Goal: Task Accomplishment & Management: Complete application form

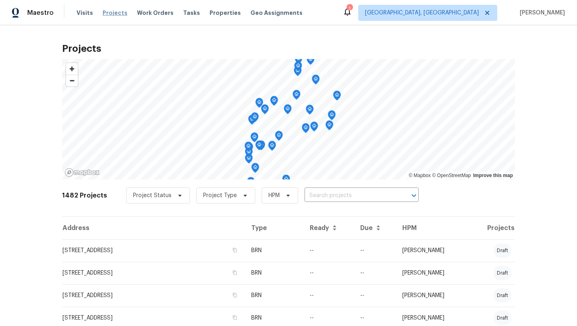
click at [111, 14] on span "Projects" at bounding box center [115, 13] width 25 height 8
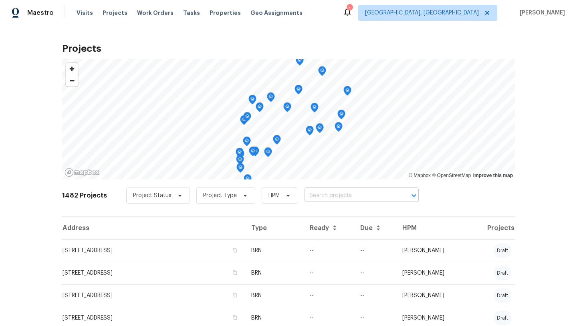
click at [328, 198] on input "text" at bounding box center [351, 195] width 92 height 12
type input "bonham"
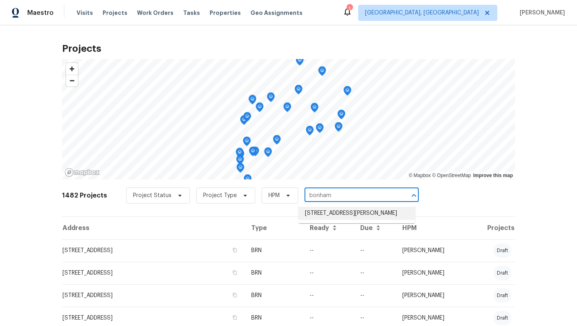
click at [325, 214] on li "[STREET_ADDRESS][PERSON_NAME]" at bounding box center [357, 213] width 117 height 13
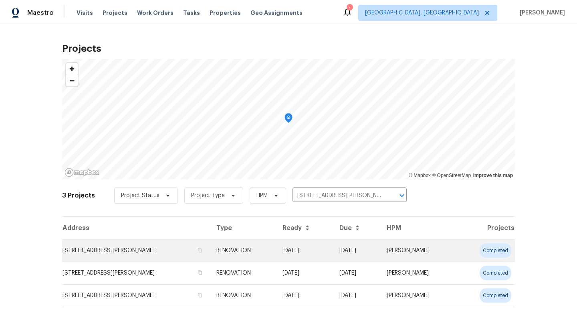
click at [126, 247] on td "[STREET_ADDRESS][PERSON_NAME]" at bounding box center [136, 250] width 148 height 22
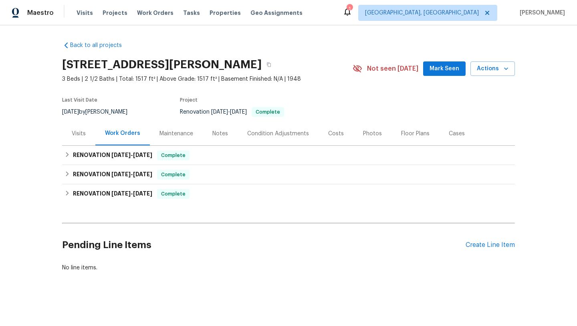
click at [482, 240] on div "Pending Line Items Create Line Item" at bounding box center [288, 244] width 453 height 37
click at [481, 243] on div "Create Line Item" at bounding box center [490, 245] width 49 height 8
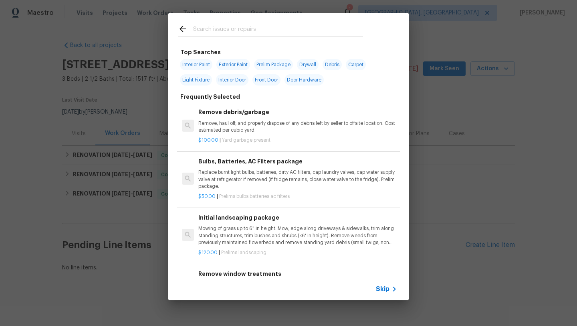
click at [227, 233] on p "Mowing of grass up to 6" in height. Mow, edge along driveways & sidewalks, trim…" at bounding box center [298, 235] width 199 height 20
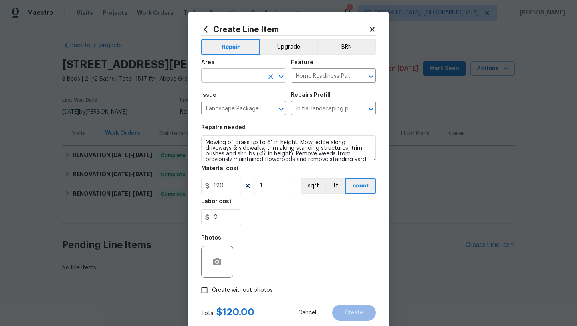
click at [221, 75] on input "text" at bounding box center [232, 76] width 63 height 12
click at [221, 107] on li "Exterior Overall" at bounding box center [243, 107] width 85 height 13
type input "Exterior Overall"
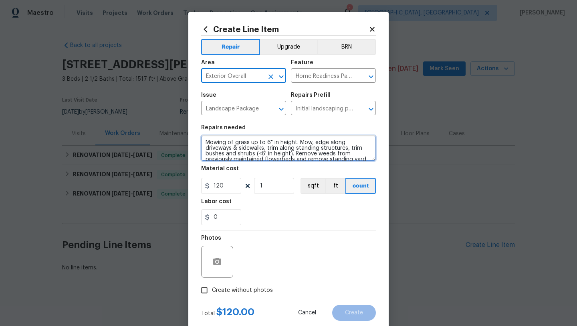
click at [205, 138] on textarea "Mowing of grass up to 6" in height. Mow, edge along driveways & sidewalks, trim…" at bounding box center [288, 148] width 175 height 26
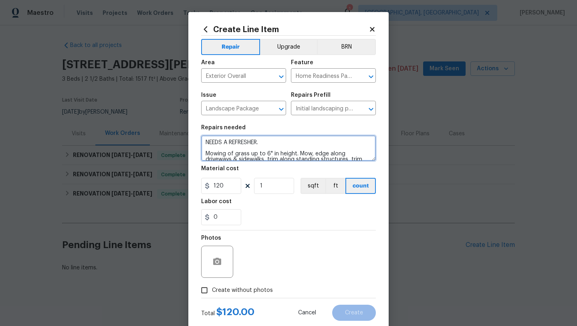
type textarea "NEEDS A REFRESHER. Mowing of grass up to 6" in height. Mow, edge along driveway…"
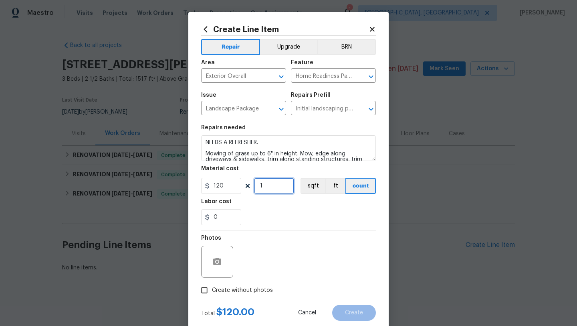
click at [273, 184] on input "1" at bounding box center [274, 186] width 40 height 16
type input "2"
click at [237, 295] on label "Create without photos" at bounding box center [235, 289] width 76 height 15
click at [212, 295] on input "Create without photos" at bounding box center [204, 289] width 15 height 15
checkbox input "true"
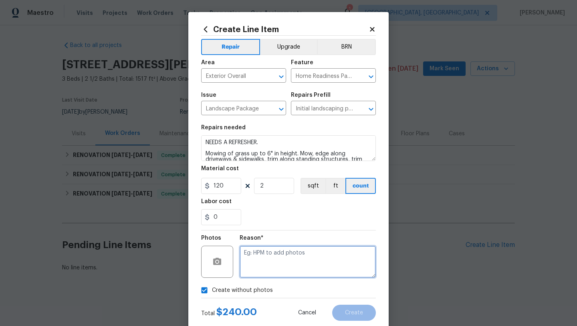
click at [271, 266] on textarea at bounding box center [308, 261] width 136 height 32
type textarea "LATER"
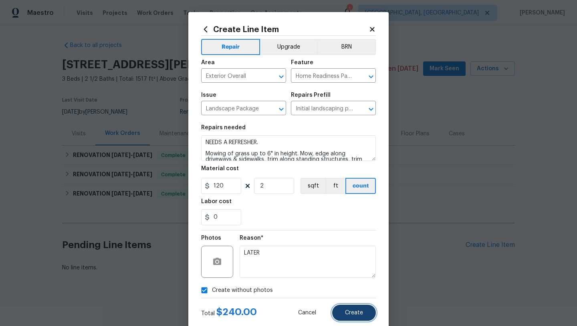
click at [348, 312] on span "Create" at bounding box center [354, 313] width 18 height 6
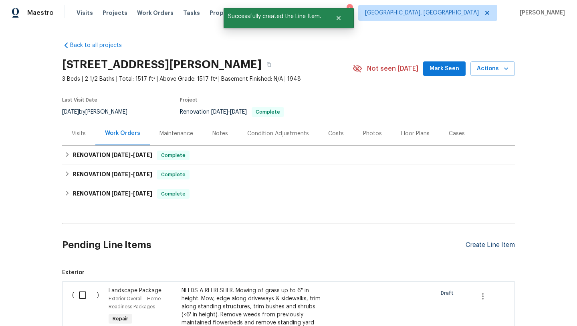
click at [478, 245] on div "Create Line Item" at bounding box center [490, 245] width 49 height 8
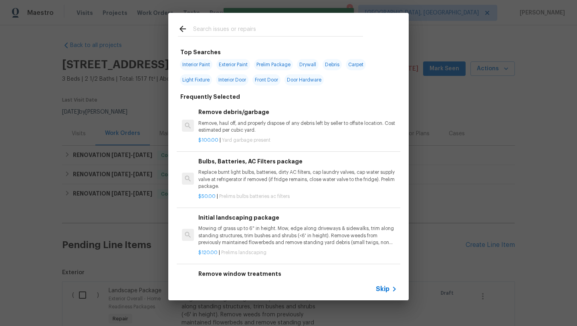
click at [241, 34] on input "text" at bounding box center [278, 30] width 170 height 12
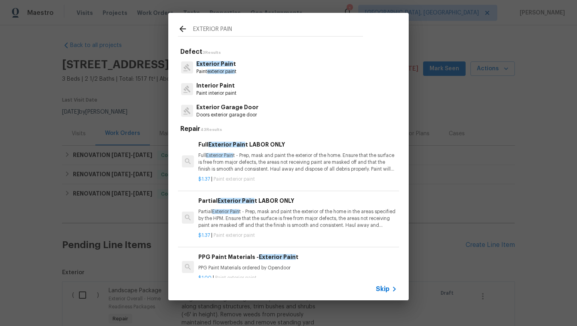
type input "EXTERIOR PAIN"
click at [214, 66] on span "Exterior Pain" at bounding box center [214, 64] width 37 height 6
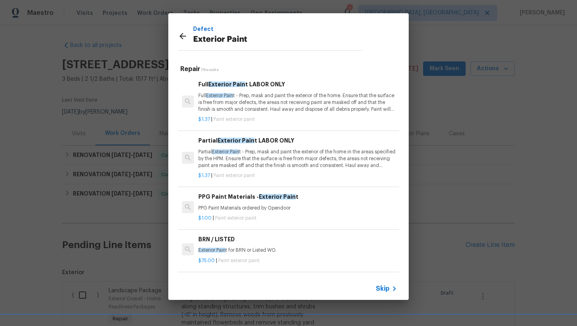
click at [234, 164] on p "Partial Exterior Pain t - Prep, mask and paint the exterior of the home in the …" at bounding box center [298, 158] width 199 height 20
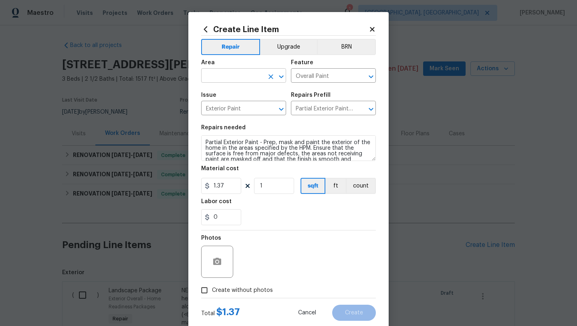
click at [211, 78] on input "text" at bounding box center [232, 76] width 63 height 12
click at [212, 108] on li "Exterior Overall" at bounding box center [243, 107] width 85 height 13
type input "E"
click at [221, 93] on li "Garage" at bounding box center [243, 94] width 85 height 13
type input "Garage"
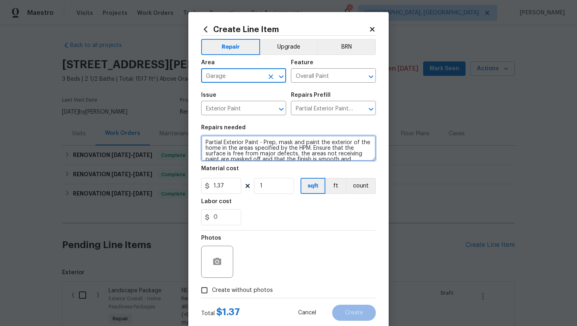
click at [205, 140] on textarea "Partial Exterior Paint - Prep, mask and paint the exterior of the home in the a…" at bounding box center [288, 148] width 175 height 26
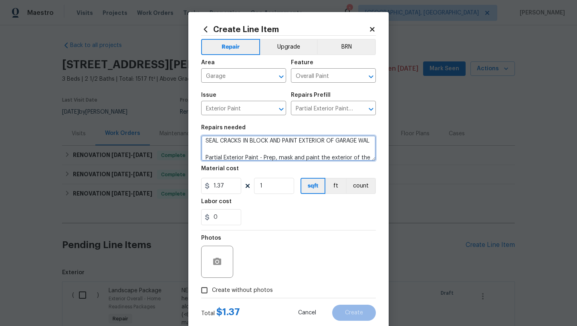
scroll to position [7, 0]
type textarea "SEAL CRACKS IN BLOCK AND PAINT EXTERIOR OF GARAGE WALLS. PAINT SAME COLOR AS HO…"
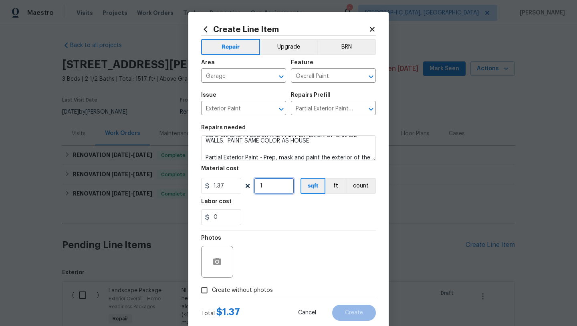
click at [273, 186] on input "1" at bounding box center [274, 186] width 40 height 16
type input "750"
click at [245, 289] on span "Create without photos" at bounding box center [242, 290] width 61 height 8
click at [212, 289] on input "Create without photos" at bounding box center [204, 289] width 15 height 15
checkbox input "true"
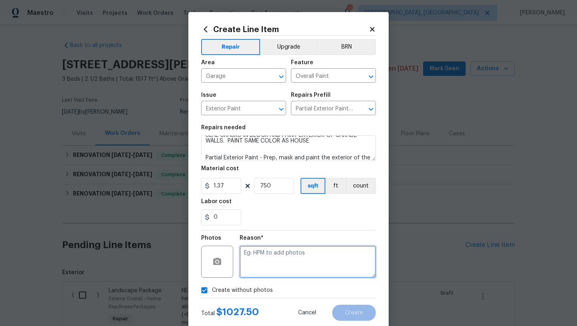
click at [268, 265] on textarea at bounding box center [308, 261] width 136 height 32
type textarea "LATER"
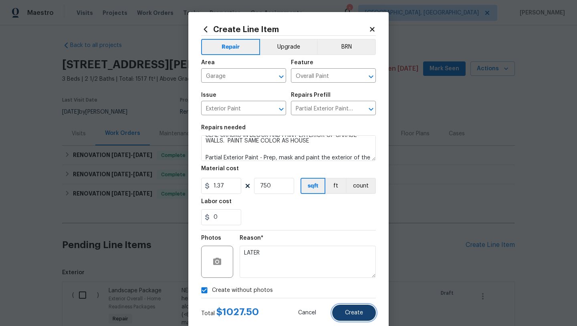
click at [345, 310] on button "Create" at bounding box center [354, 312] width 44 height 16
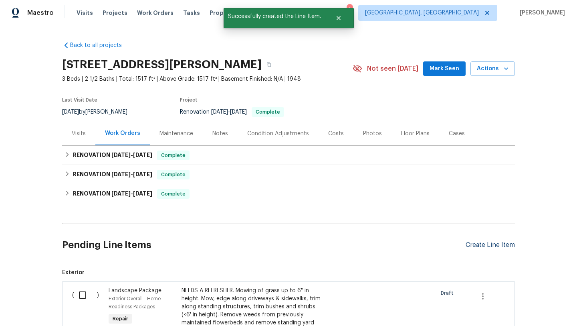
click at [485, 244] on div "Create Line Item" at bounding box center [490, 245] width 49 height 8
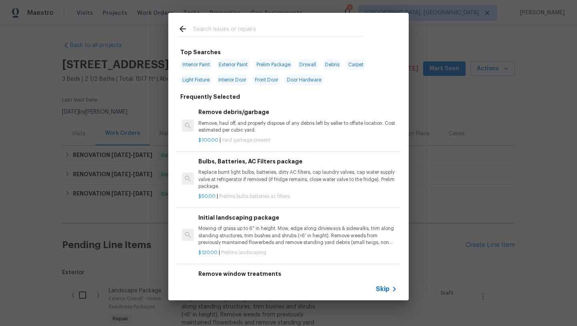
click at [249, 23] on div at bounding box center [270, 29] width 205 height 32
click at [248, 27] on input "text" at bounding box center [278, 30] width 170 height 12
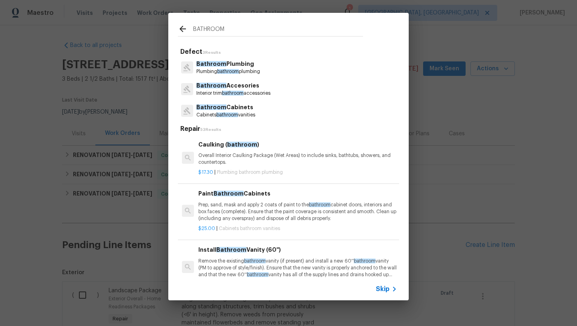
type input "BATHROOM"
click at [222, 117] on p "Cabinets bathroom vanities" at bounding box center [225, 114] width 59 height 7
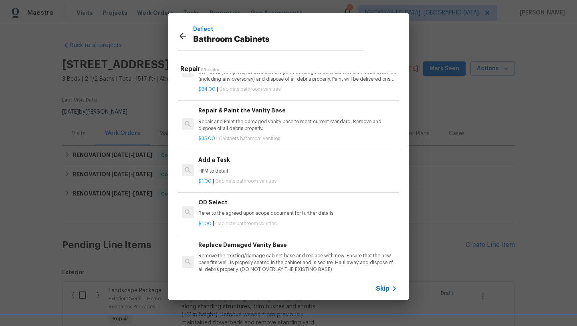
scroll to position [368, 0]
click at [208, 164] on div "Add a Task HPM to detail" at bounding box center [298, 163] width 199 height 19
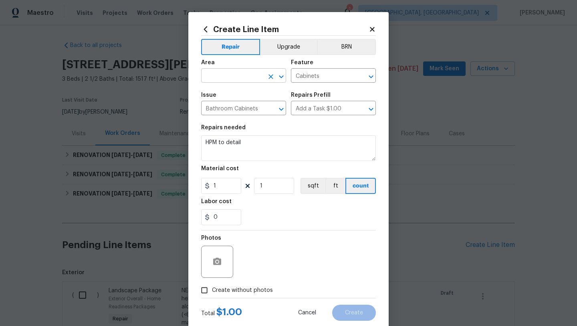
click at [229, 79] on input "text" at bounding box center [232, 76] width 63 height 12
click at [229, 93] on li "Bathroom" at bounding box center [243, 94] width 85 height 13
type input "Bathroom"
click at [256, 141] on textarea "HPM to detail" at bounding box center [288, 148] width 175 height 26
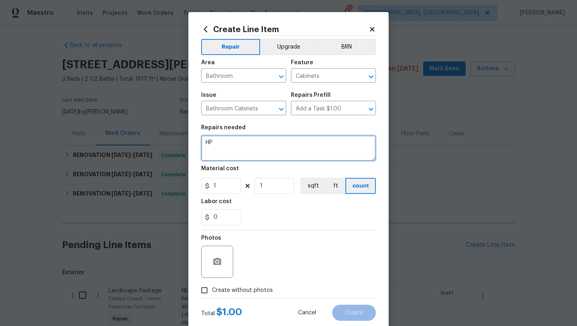
type textarea "H"
type textarea "ADJUST TOP CABINET DOOR TO VANITY IN HALLBATHROOM ON SECOND LEVEL. ENSURE IT OP…"
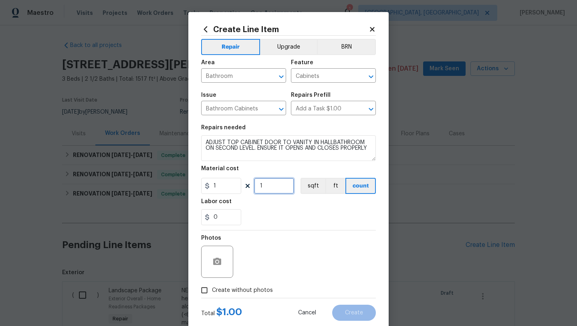
click at [283, 182] on input "1" at bounding box center [274, 186] width 40 height 16
type input "75"
click at [241, 292] on span "Create without photos" at bounding box center [242, 290] width 61 height 8
click at [212, 292] on input "Create without photos" at bounding box center [204, 289] width 15 height 15
checkbox input "true"
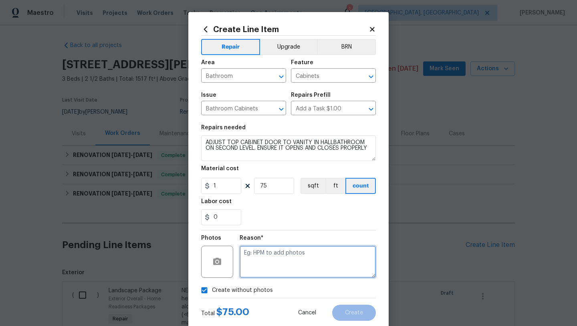
click at [259, 267] on textarea at bounding box center [308, 261] width 136 height 32
type textarea "LATER"
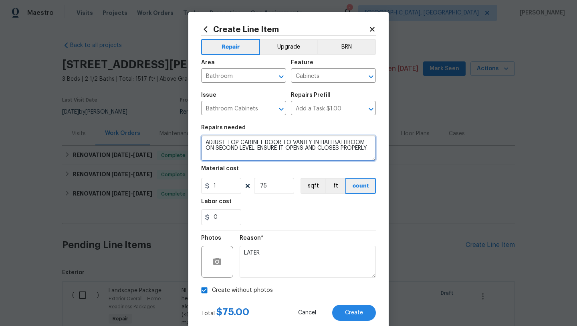
click at [240, 159] on textarea "ADJUST TOP CABINET DOOR TO VANITY IN HALLBATHROOM ON SECOND LEVEL. ENSURE IT OP…" at bounding box center [288, 148] width 175 height 26
type textarea "ADJUST TOP CABINET DOOR TO VANITY IN HALLBATHROOM ON SECOND LEVEL. ENSURE IT OP…"
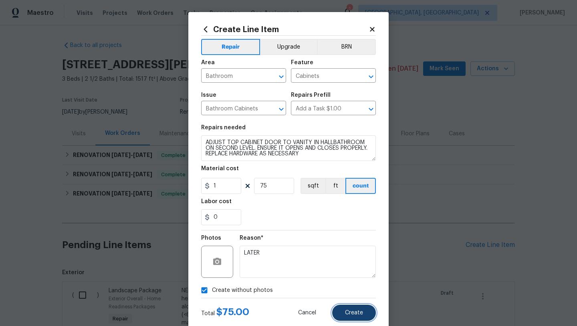
click at [344, 316] on button "Create" at bounding box center [354, 312] width 44 height 16
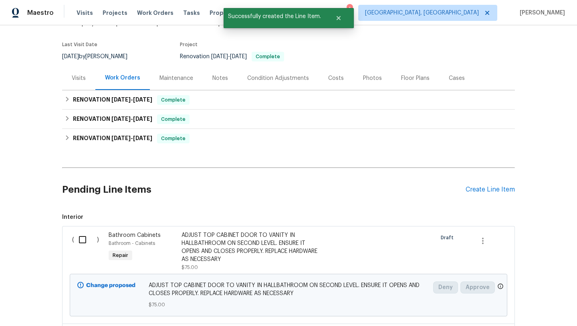
scroll to position [102, 0]
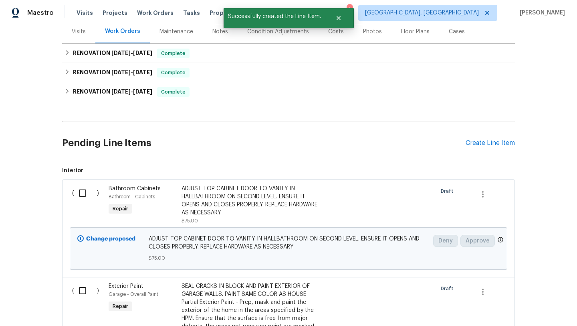
click at [82, 193] on input "checkbox" at bounding box center [85, 192] width 23 height 17
checkbox input "true"
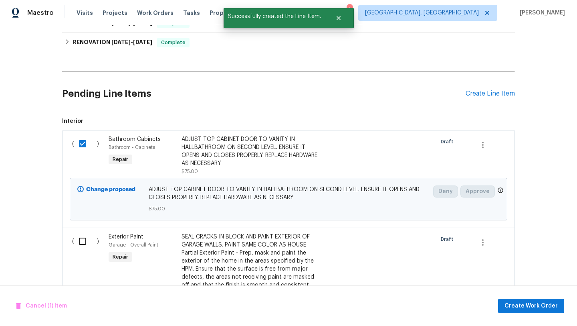
scroll to position [167, 0]
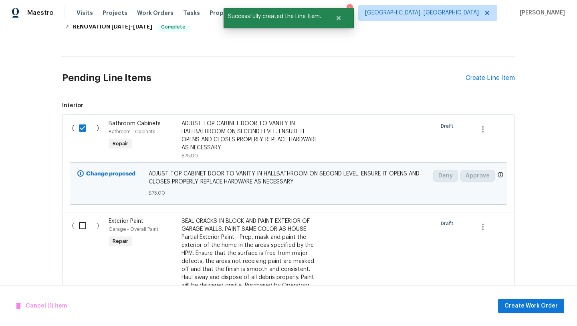
click at [81, 226] on input "checkbox" at bounding box center [85, 225] width 23 height 17
checkbox input "true"
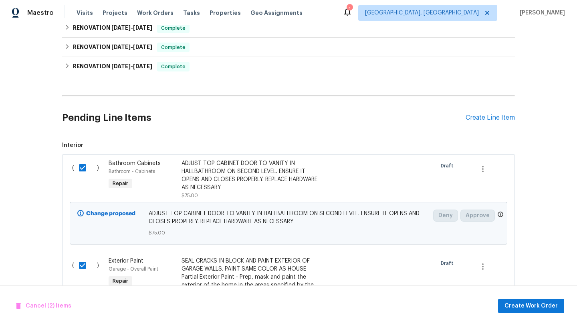
scroll to position [130, 0]
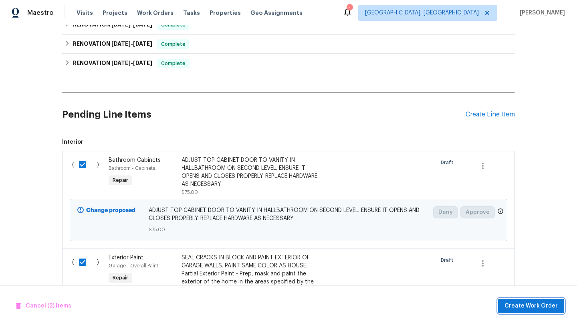
click at [512, 301] on span "Create Work Order" at bounding box center [531, 306] width 53 height 10
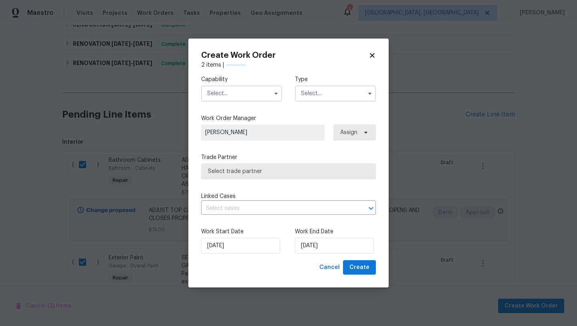
checkbox input "false"
click at [237, 89] on input "text" at bounding box center [241, 93] width 81 height 16
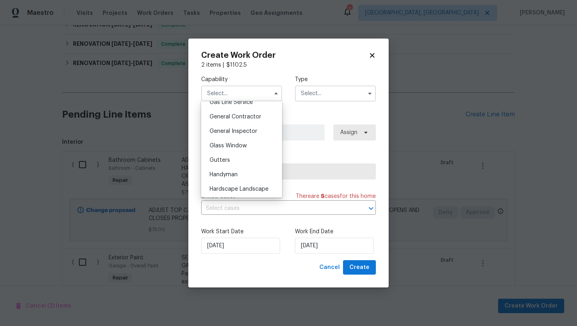
scroll to position [381, 0]
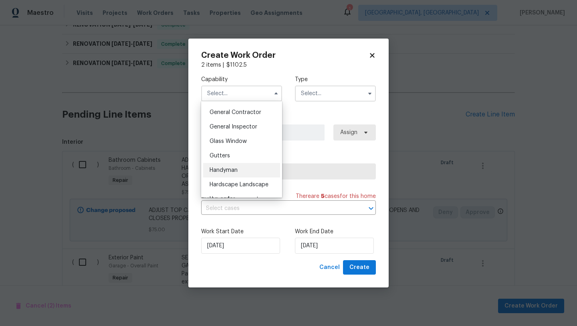
click at [218, 172] on span "Handyman" at bounding box center [224, 170] width 28 height 6
type input "Handyman"
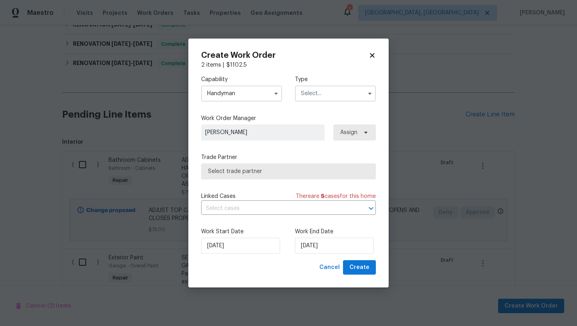
click at [316, 97] on input "text" at bounding box center [335, 93] width 81 height 16
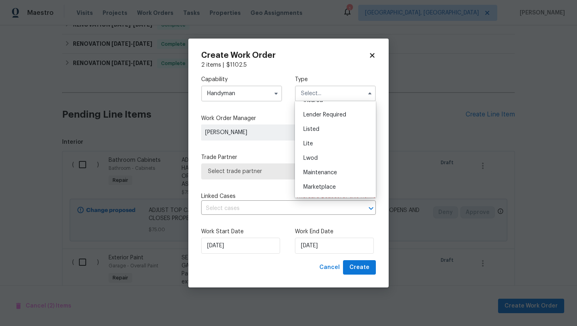
scroll to position [61, 0]
click at [313, 138] on span "Listed" at bounding box center [312, 136] width 16 height 6
type input "Listed"
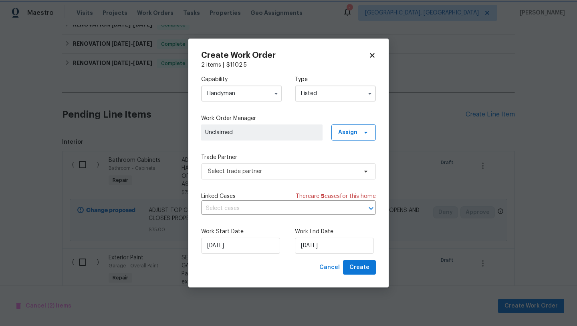
scroll to position [0, 0]
click at [342, 134] on span "Assign" at bounding box center [347, 132] width 19 height 8
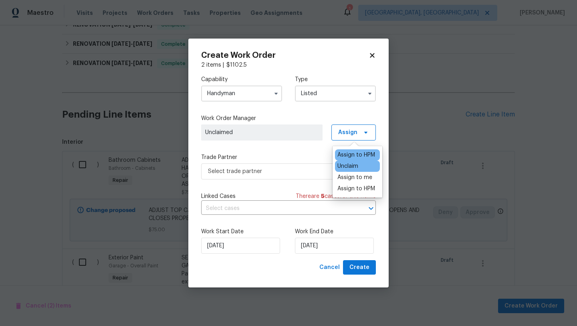
click at [344, 155] on div "Assign to HPM" at bounding box center [357, 155] width 38 height 8
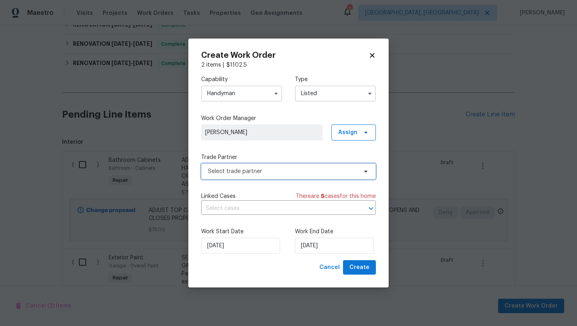
click at [292, 165] on span "Select trade partner" at bounding box center [288, 171] width 175 height 16
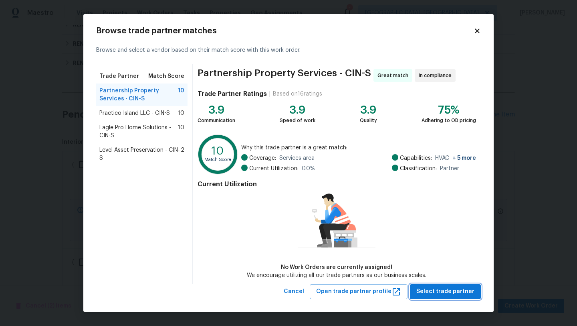
click at [431, 289] on span "Select trade partner" at bounding box center [446, 291] width 58 height 10
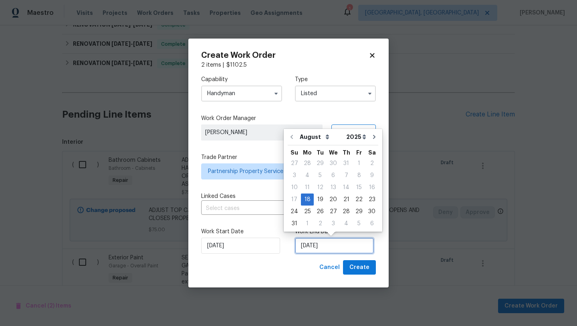
click at [338, 248] on input "[DATE]" at bounding box center [334, 245] width 79 height 16
click at [353, 201] on div "22" at bounding box center [359, 199] width 13 height 11
type input "[DATE]"
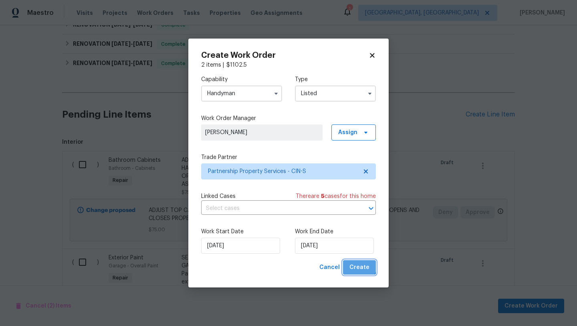
click at [355, 263] on span "Create" at bounding box center [360, 267] width 20 height 10
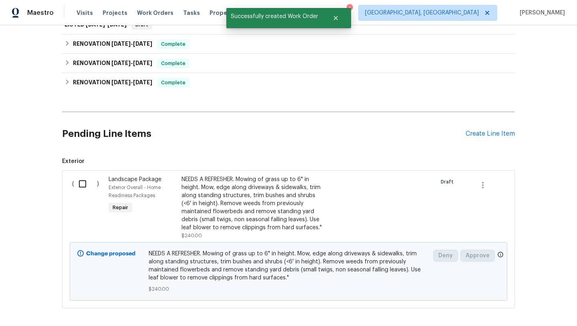
click at [79, 180] on input "checkbox" at bounding box center [85, 183] width 23 height 17
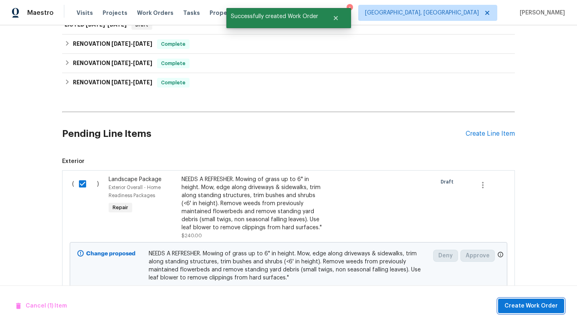
click at [535, 307] on span "Create Work Order" at bounding box center [531, 306] width 53 height 10
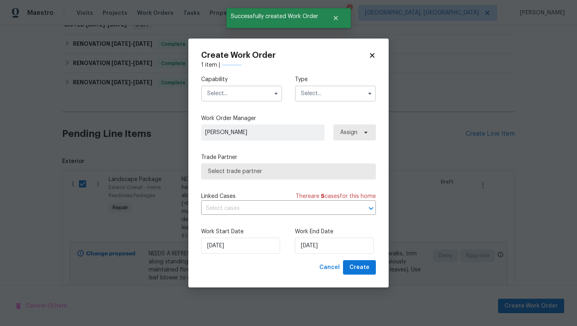
checkbox input "false"
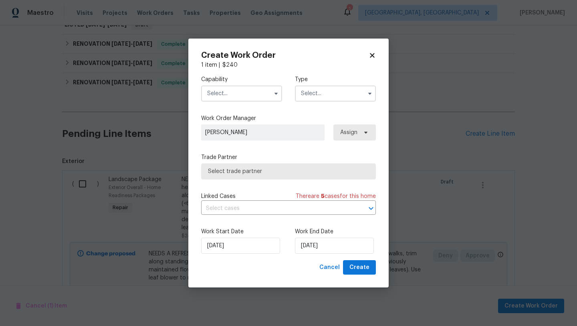
click at [250, 93] on input "text" at bounding box center [241, 93] width 81 height 16
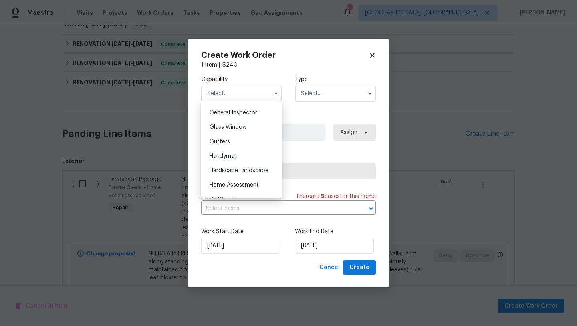
scroll to position [396, 0]
click at [253, 172] on span "Hardscape Landscape" at bounding box center [239, 170] width 59 height 6
type input "Hardscape Landscape"
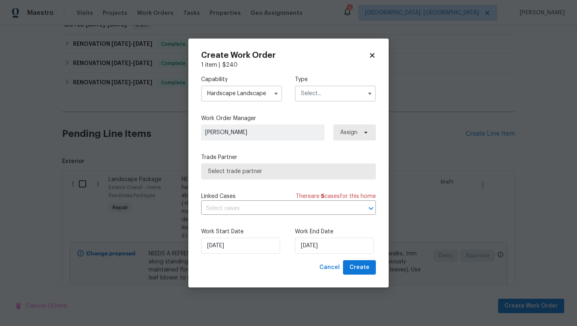
click at [315, 92] on input "text" at bounding box center [335, 93] width 81 height 16
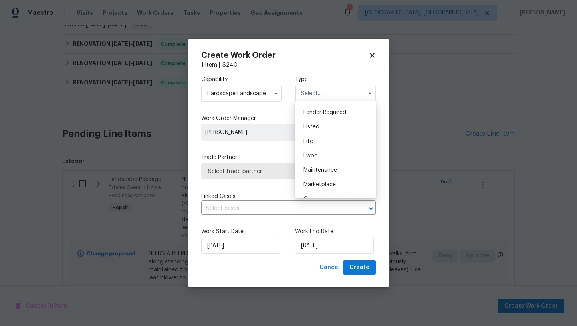
scroll to position [68, 0]
click at [310, 133] on div "Listed" at bounding box center [335, 129] width 77 height 14
type input "Listed"
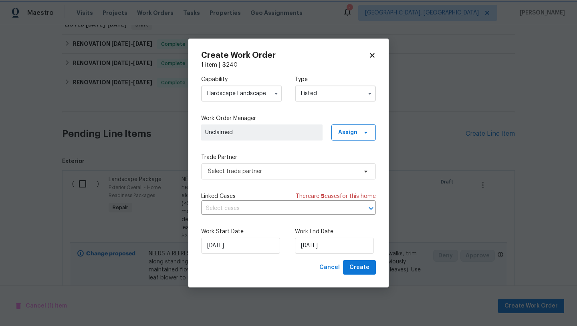
scroll to position [0, 0]
click at [350, 127] on span "Assign" at bounding box center [354, 132] width 45 height 16
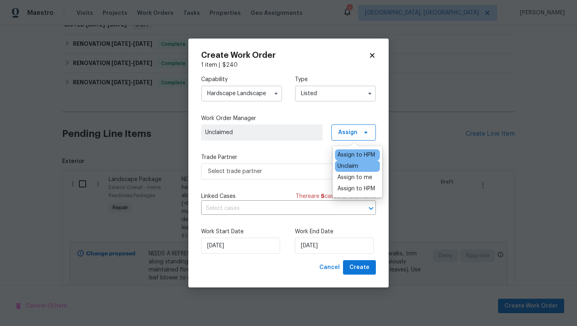
click at [350, 156] on div "Assign to HPM" at bounding box center [357, 155] width 38 height 8
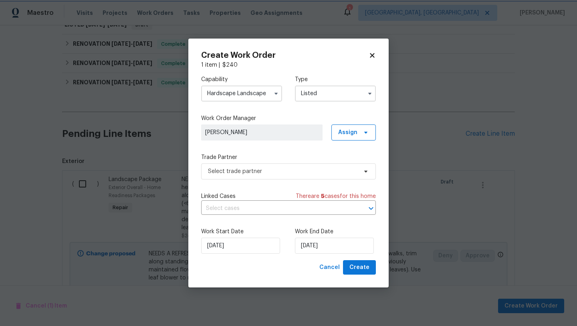
click at [289, 179] on div "Capability Hardscape Landscape Type Listed Work Order Manager Alison Brice Assi…" at bounding box center [288, 164] width 175 height 191
click at [289, 171] on span "Select trade partner" at bounding box center [283, 171] width 150 height 8
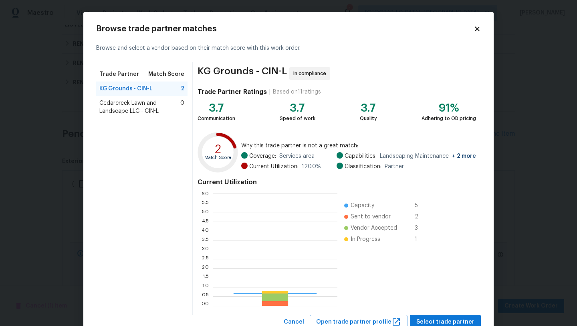
scroll to position [112, 125]
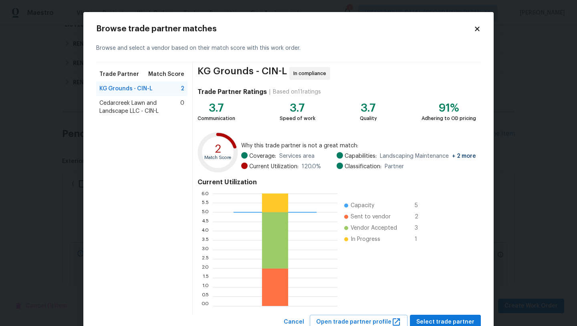
click at [139, 107] on span "Cedarcreek Lawn and Landscape LLC - CIN-L" at bounding box center [139, 107] width 81 height 16
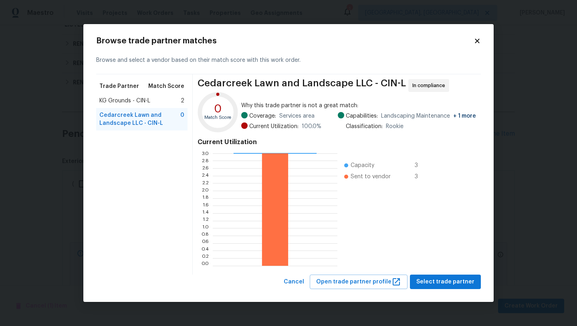
click at [127, 101] on span "KG Grounds - CIN-L" at bounding box center [124, 101] width 51 height 8
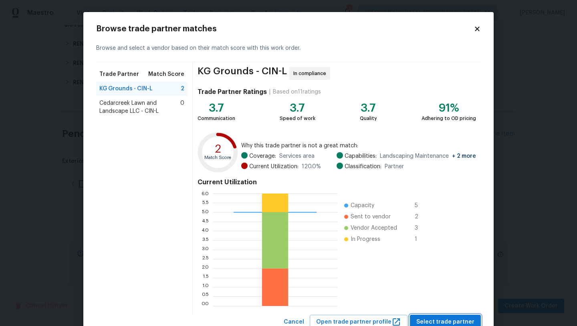
click at [448, 322] on span "Select trade partner" at bounding box center [446, 322] width 58 height 10
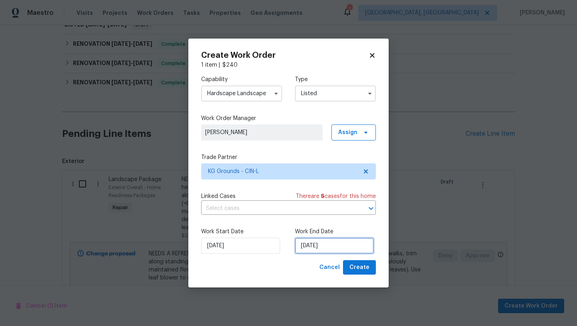
click at [335, 244] on input "[DATE]" at bounding box center [334, 245] width 79 height 16
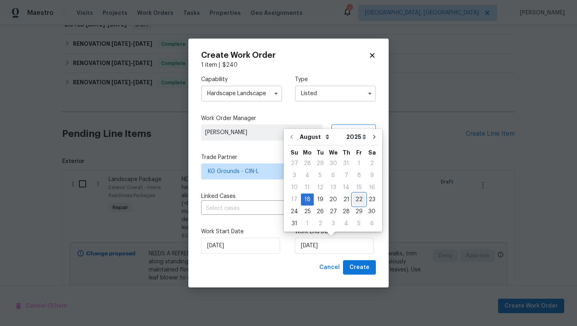
click at [356, 204] on div "22" at bounding box center [359, 199] width 13 height 11
type input "[DATE]"
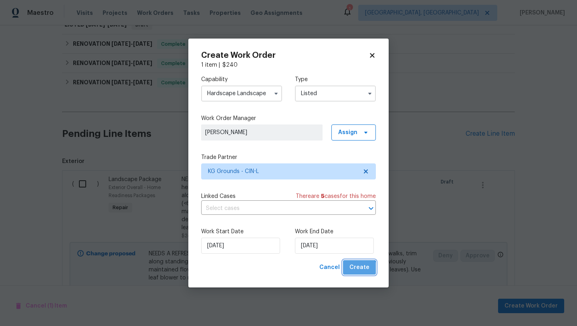
click at [358, 271] on span "Create" at bounding box center [360, 267] width 20 height 10
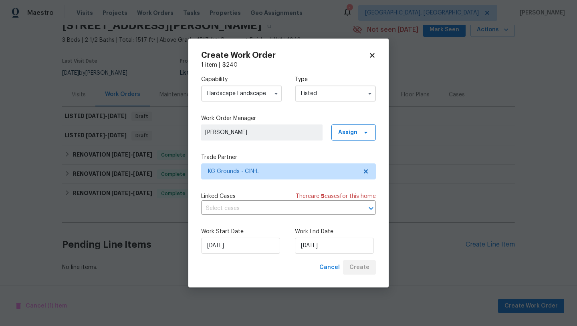
scroll to position [39, 0]
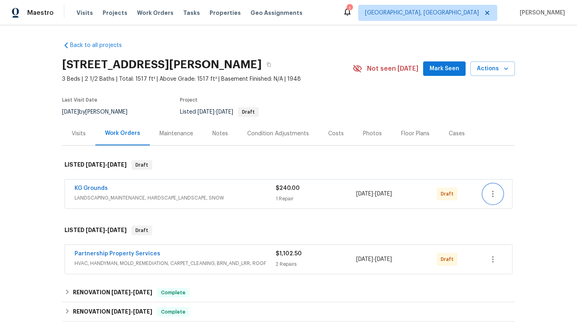
click at [490, 196] on icon "button" at bounding box center [493, 194] width 10 height 10
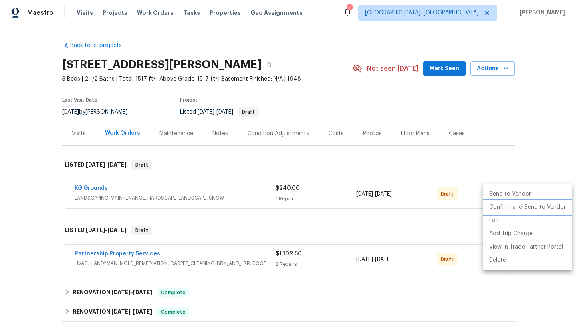
click at [501, 205] on li "Confirm and Send to Vendor" at bounding box center [527, 207] width 89 height 13
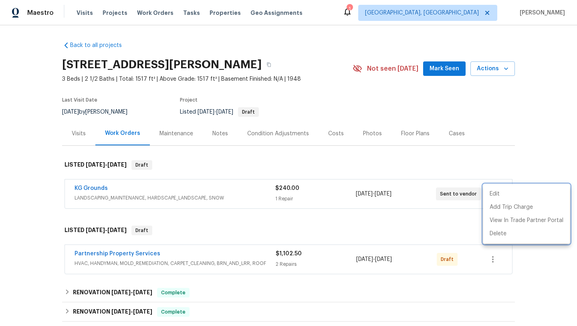
click at [454, 213] on div at bounding box center [288, 163] width 577 height 326
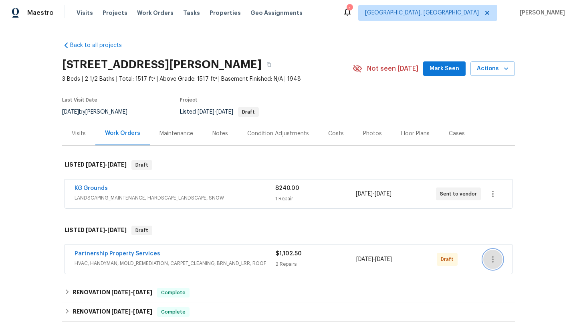
click at [492, 254] on icon "button" at bounding box center [493, 259] width 10 height 10
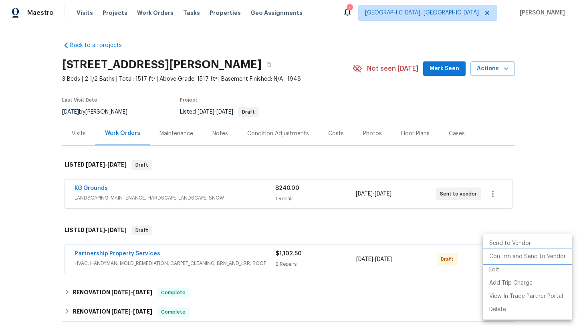
click at [504, 258] on li "Confirm and Send to Vendor" at bounding box center [527, 256] width 89 height 13
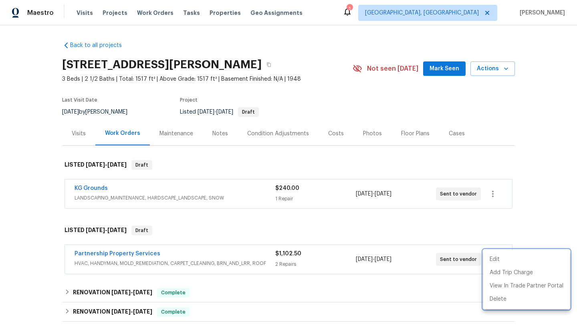
click at [324, 221] on div at bounding box center [288, 163] width 577 height 326
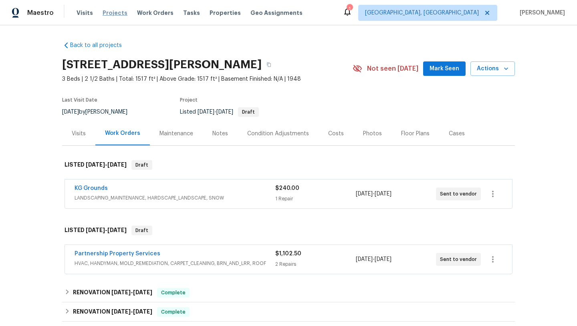
click at [115, 14] on span "Projects" at bounding box center [115, 13] width 25 height 8
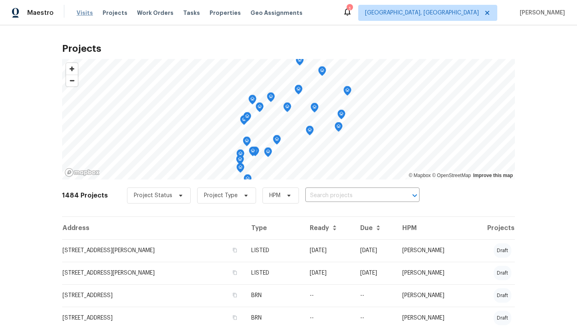
click at [82, 12] on span "Visits" at bounding box center [85, 13] width 16 height 8
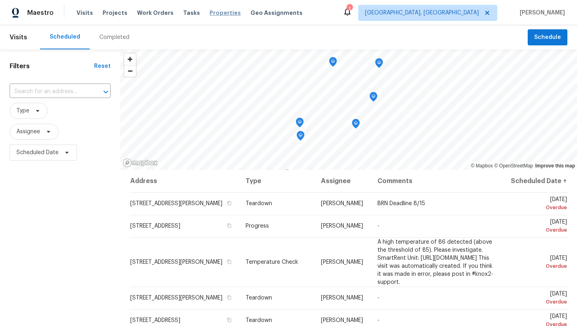
click at [218, 16] on span "Properties" at bounding box center [225, 13] width 31 height 8
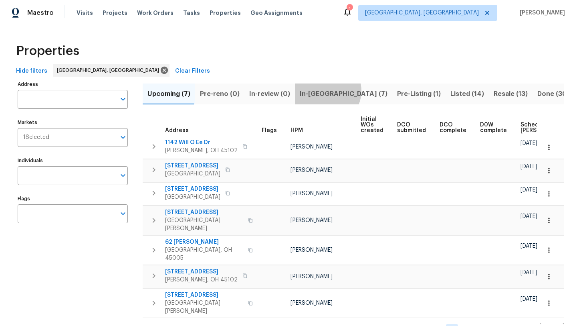
click at [323, 91] on span "In-[GEOGRAPHIC_DATA] (7)" at bounding box center [344, 93] width 88 height 11
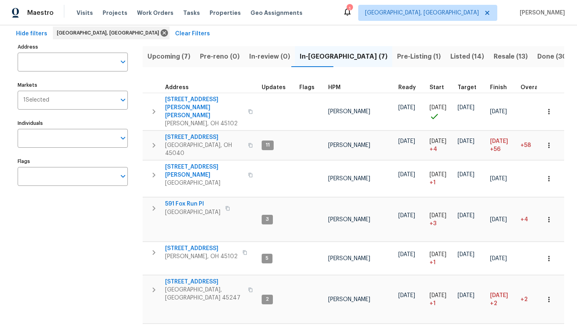
scroll to position [39, 0]
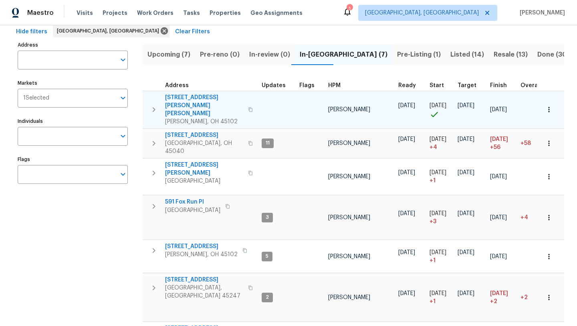
click at [152, 105] on icon "button" at bounding box center [154, 110] width 10 height 10
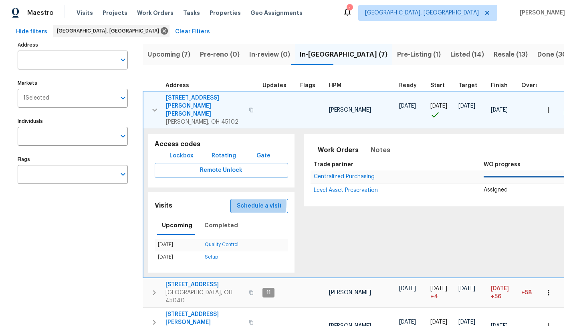
click at [246, 201] on span "Schedule a visit" at bounding box center [259, 206] width 45 height 10
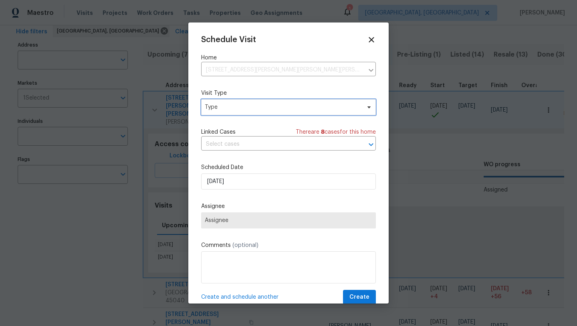
click at [233, 113] on span "Type" at bounding box center [288, 107] width 175 height 16
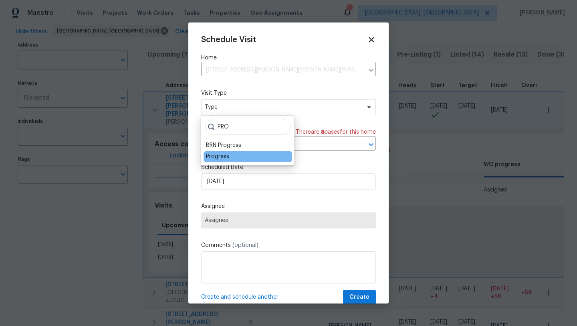
type input "PRO"
click at [216, 157] on div "Progress" at bounding box center [217, 156] width 23 height 8
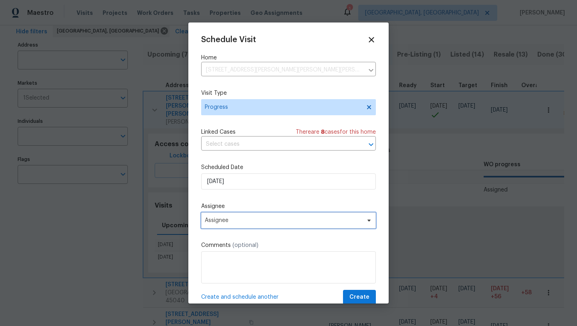
click at [218, 217] on span "Assignee" at bounding box center [288, 220] width 175 height 16
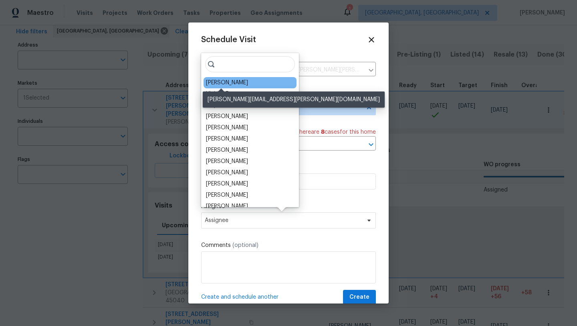
click at [219, 84] on div "[PERSON_NAME]" at bounding box center [227, 83] width 42 height 8
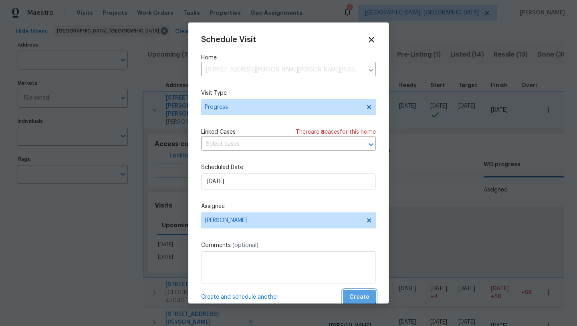
click at [357, 294] on span "Create" at bounding box center [360, 297] width 20 height 10
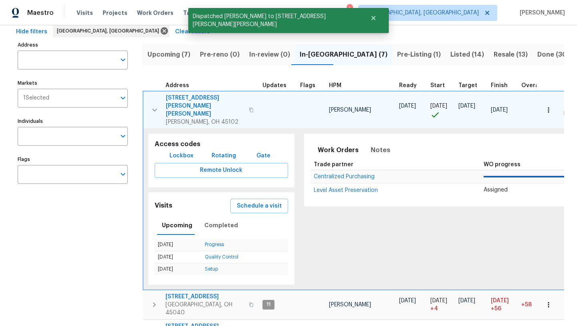
click at [156, 105] on icon "button" at bounding box center [155, 110] width 10 height 10
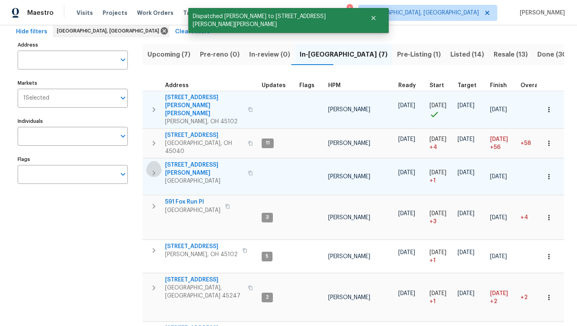
click at [154, 168] on icon "button" at bounding box center [154, 173] width 10 height 10
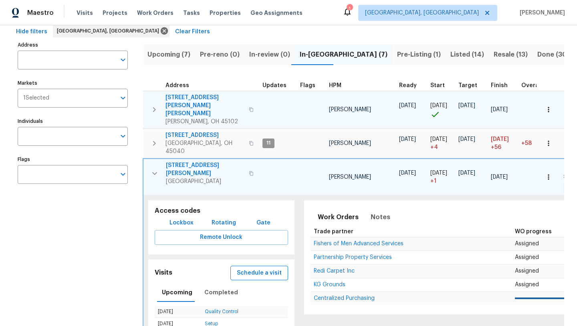
click at [243, 268] on span "Schedule a visit" at bounding box center [259, 273] width 45 height 10
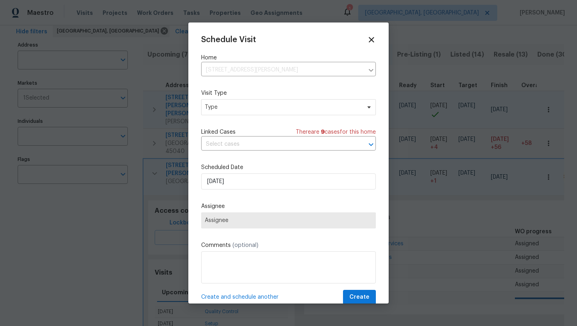
click at [222, 124] on div "Schedule Visit Home [STREET_ADDRESS][PERSON_NAME] ​ Visit Type Type Linked Case…" at bounding box center [288, 169] width 175 height 269
click at [221, 103] on span "Type" at bounding box center [288, 107] width 175 height 16
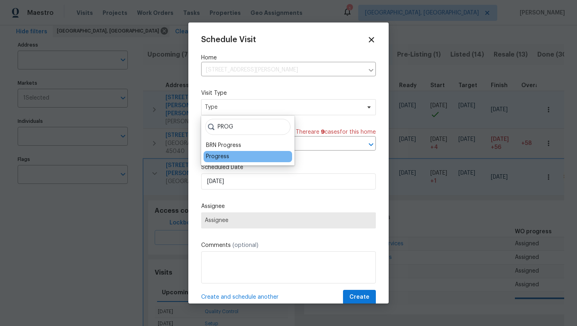
type input "PROG"
click at [213, 159] on div "Progress" at bounding box center [217, 156] width 23 height 8
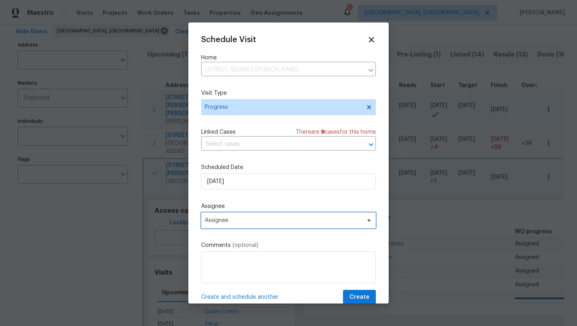
click at [218, 225] on span "Assignee" at bounding box center [288, 220] width 175 height 16
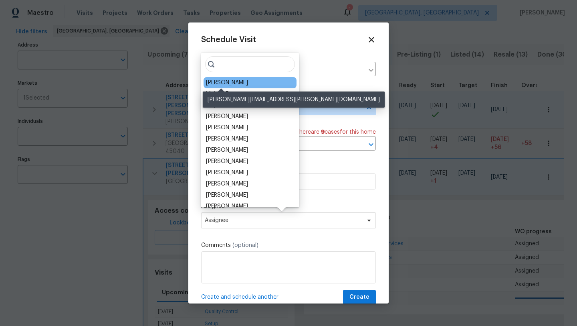
click at [227, 85] on div "[PERSON_NAME]" at bounding box center [227, 83] width 42 height 8
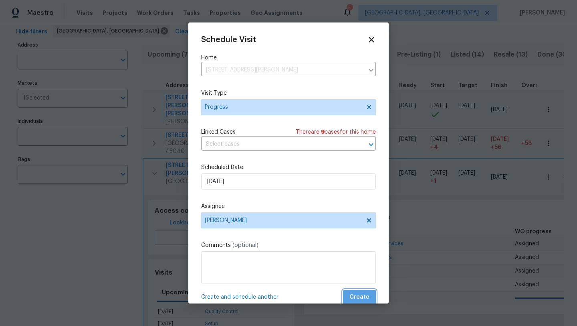
click at [361, 300] on span "Create" at bounding box center [360, 297] width 20 height 10
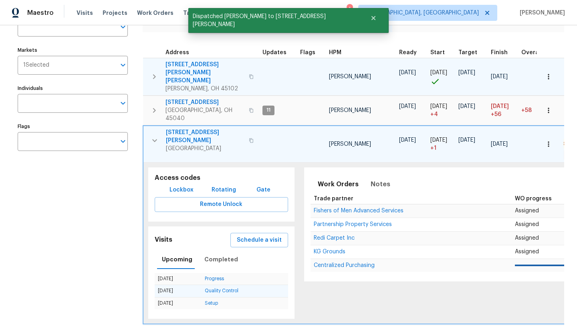
scroll to position [87, 0]
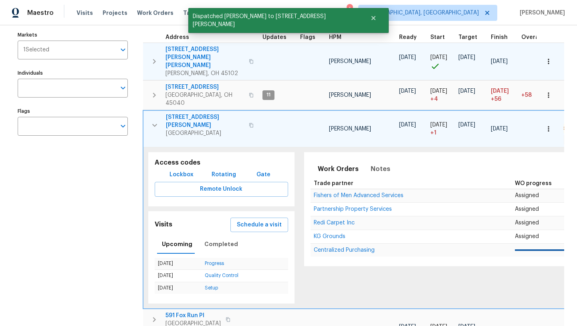
click at [151, 120] on icon "button" at bounding box center [155, 125] width 10 height 10
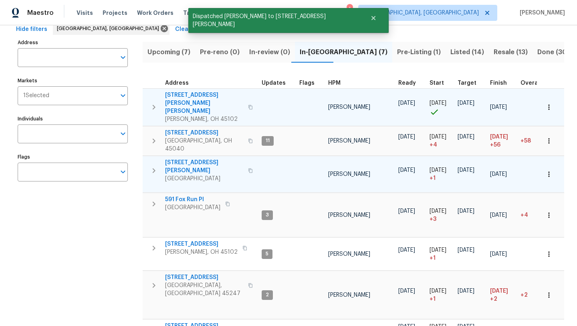
scroll to position [39, 0]
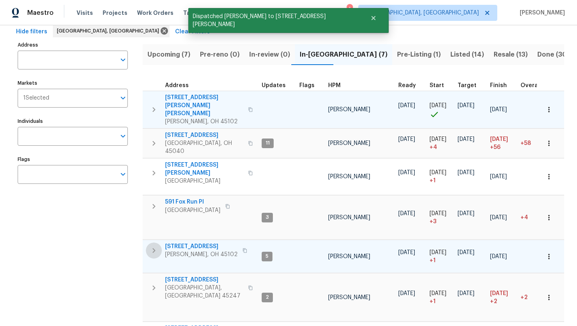
click at [155, 248] on icon "button" at bounding box center [154, 250] width 3 height 5
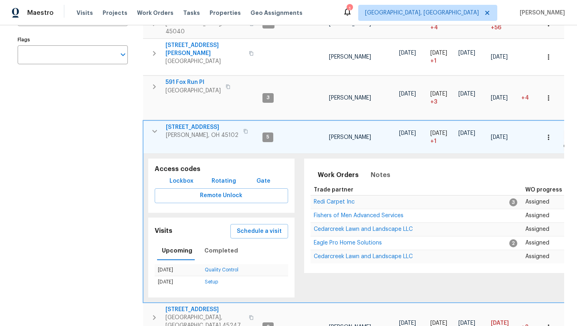
scroll to position [164, 0]
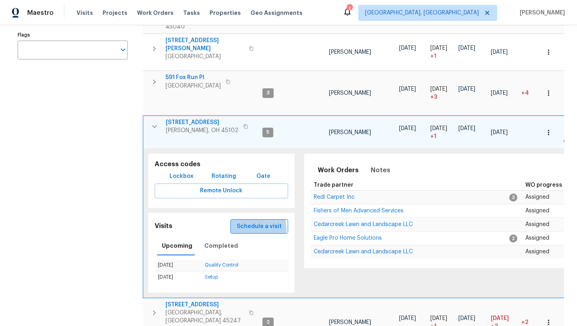
click at [242, 221] on span "Schedule a visit" at bounding box center [259, 226] width 45 height 10
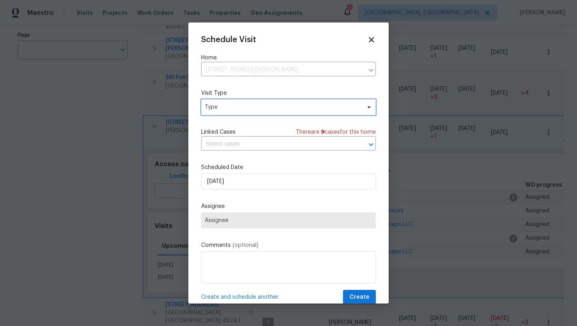
click at [236, 104] on span "Type" at bounding box center [283, 107] width 156 height 8
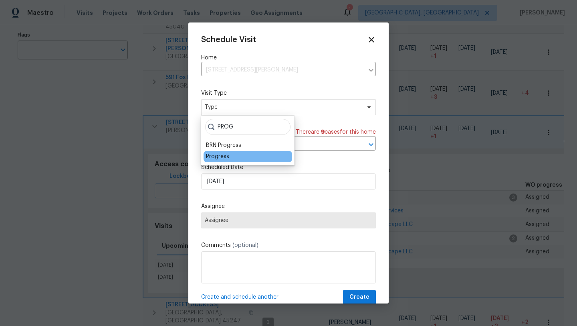
type input "PROG"
click at [214, 158] on div "Progress" at bounding box center [217, 156] width 23 height 8
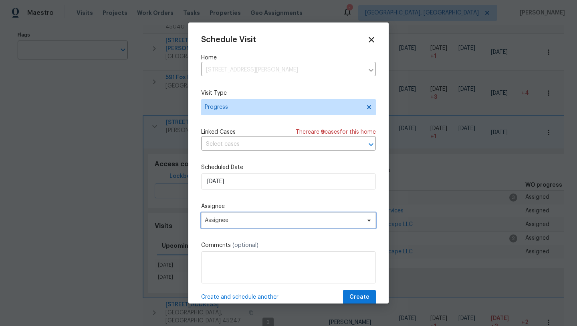
click at [219, 218] on span "Assignee" at bounding box center [283, 220] width 157 height 6
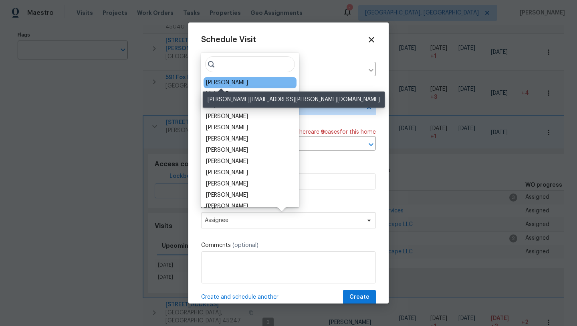
click at [220, 81] on div "[PERSON_NAME]" at bounding box center [227, 83] width 42 height 8
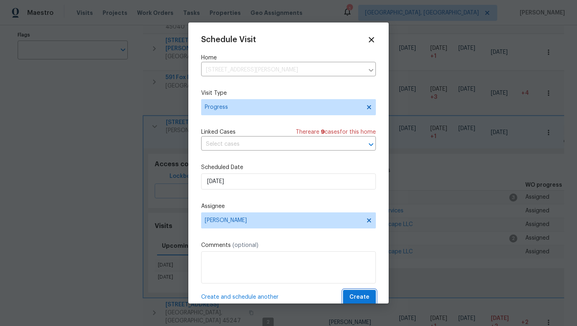
click at [351, 298] on span "Create" at bounding box center [360, 297] width 20 height 10
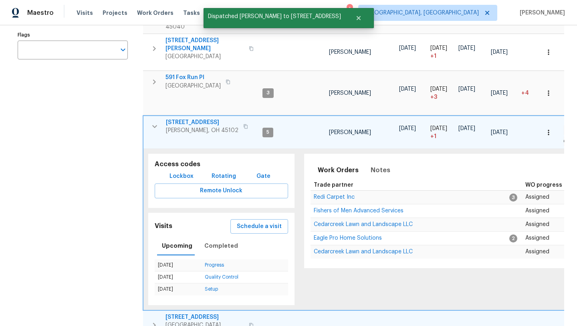
scroll to position [175, 0]
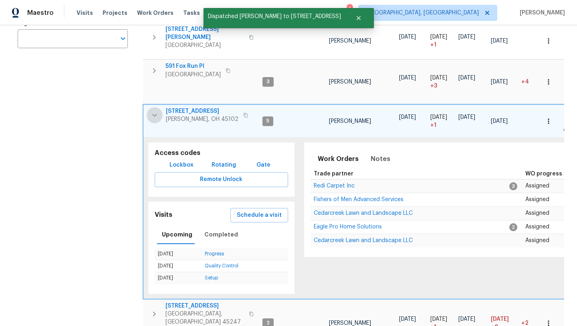
click at [154, 110] on icon "button" at bounding box center [155, 115] width 10 height 10
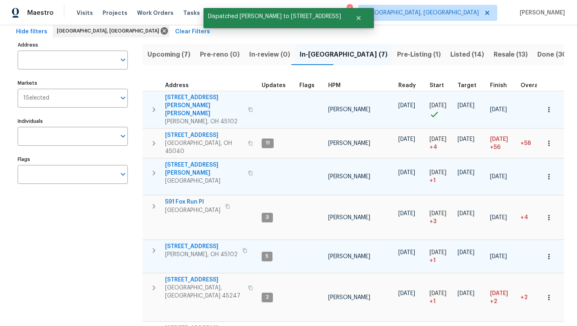
scroll to position [39, 0]
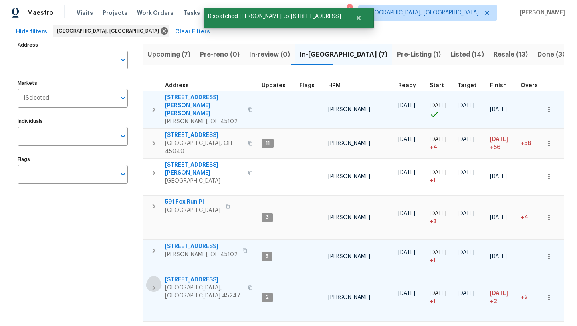
click at [156, 283] on icon "button" at bounding box center [154, 288] width 10 height 10
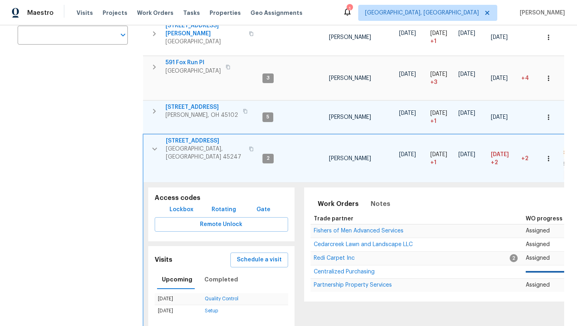
scroll to position [182, 0]
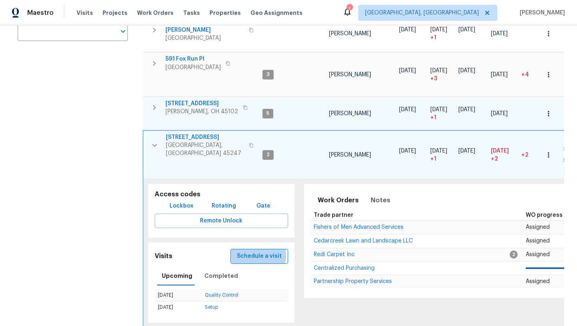
click at [250, 251] on span "Schedule a visit" at bounding box center [259, 256] width 45 height 10
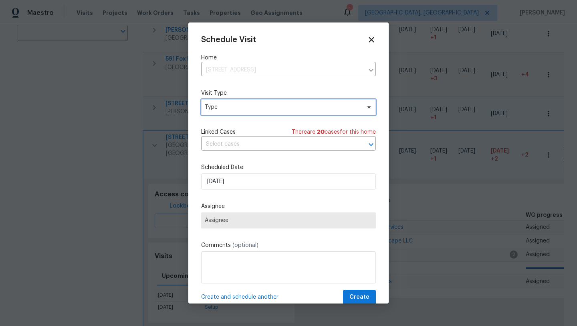
click at [223, 109] on span "Type" at bounding box center [283, 107] width 156 height 8
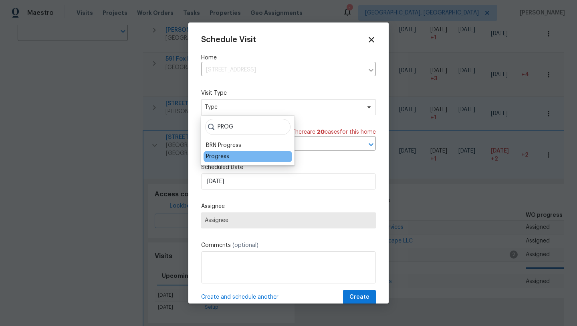
type input "PROG"
click at [214, 157] on div "Progress" at bounding box center [217, 156] width 23 height 8
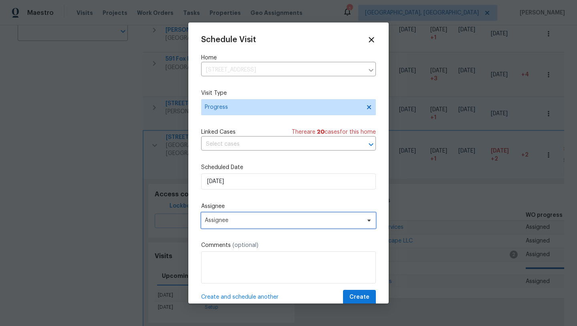
click at [218, 217] on span "Assignee" at bounding box center [288, 220] width 175 height 16
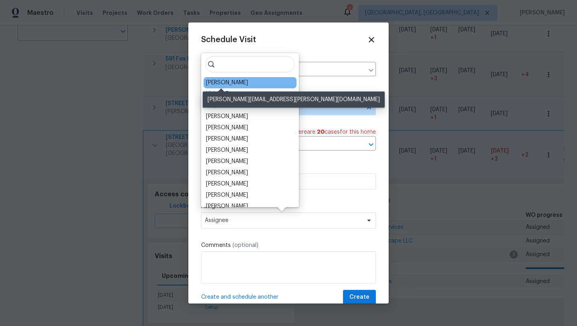
click at [214, 80] on div "[PERSON_NAME]" at bounding box center [227, 83] width 42 height 8
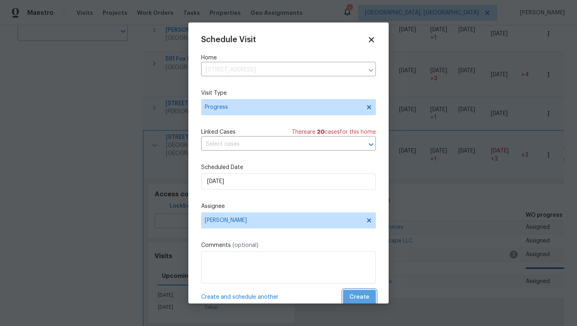
click at [360, 292] on span "Create" at bounding box center [360, 297] width 20 height 10
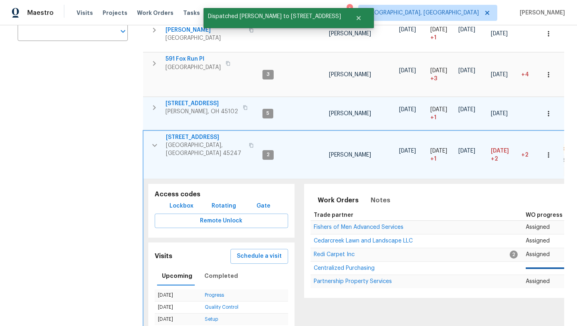
click at [155, 140] on icon "button" at bounding box center [155, 145] width 10 height 10
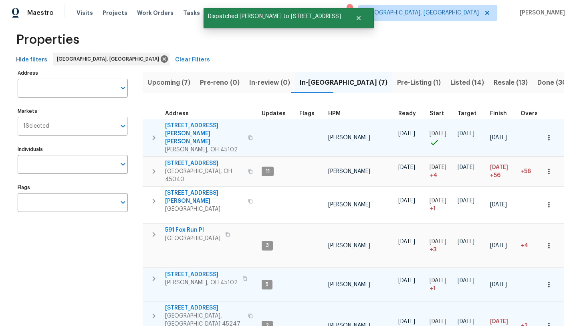
scroll to position [0, 0]
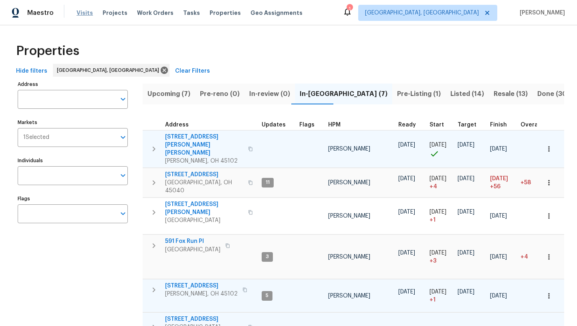
click at [85, 11] on span "Visits" at bounding box center [85, 13] width 16 height 8
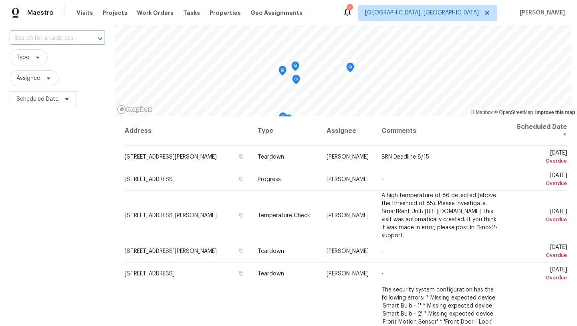
scroll to position [27, 0]
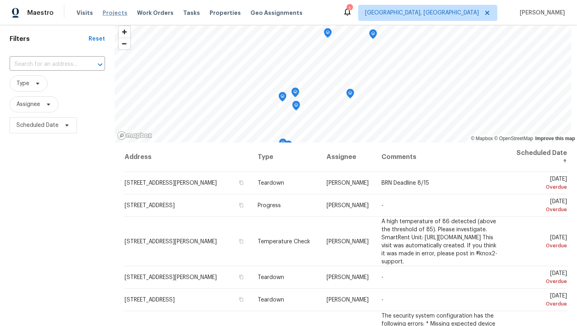
click at [121, 15] on span "Projects" at bounding box center [115, 13] width 25 height 8
